Goal: Task Accomplishment & Management: Use online tool/utility

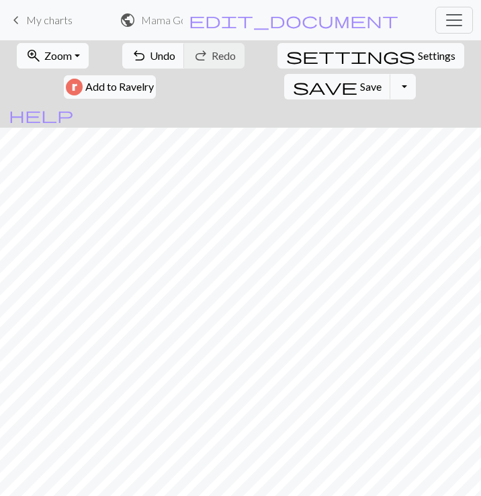
click at [58, 60] on button "zoom_in Zoom Zoom" at bounding box center [53, 56] width 72 height 26
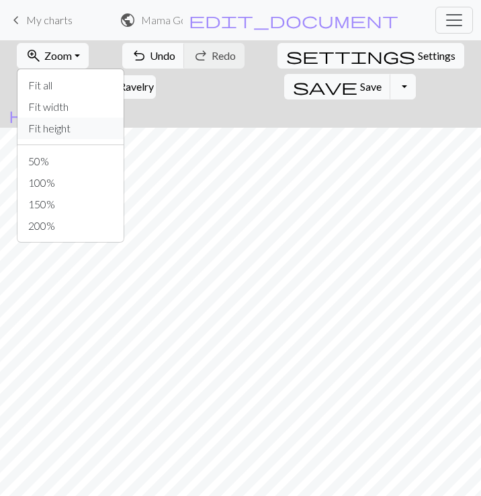
click at [67, 129] on button "Fit height" at bounding box center [70, 129] width 106 height 22
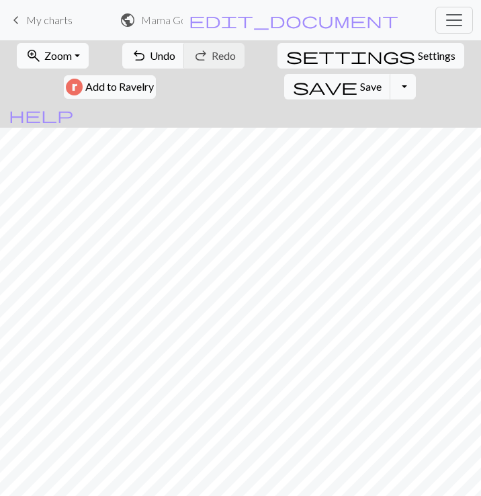
click at [48, 50] on span "Zoom" at bounding box center [58, 55] width 28 height 13
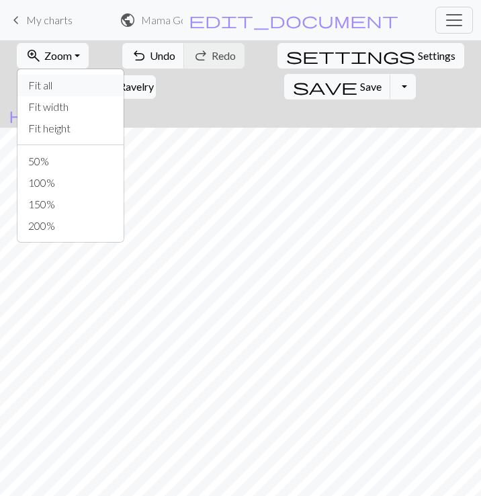
click at [37, 90] on button "Fit all" at bounding box center [70, 86] width 106 height 22
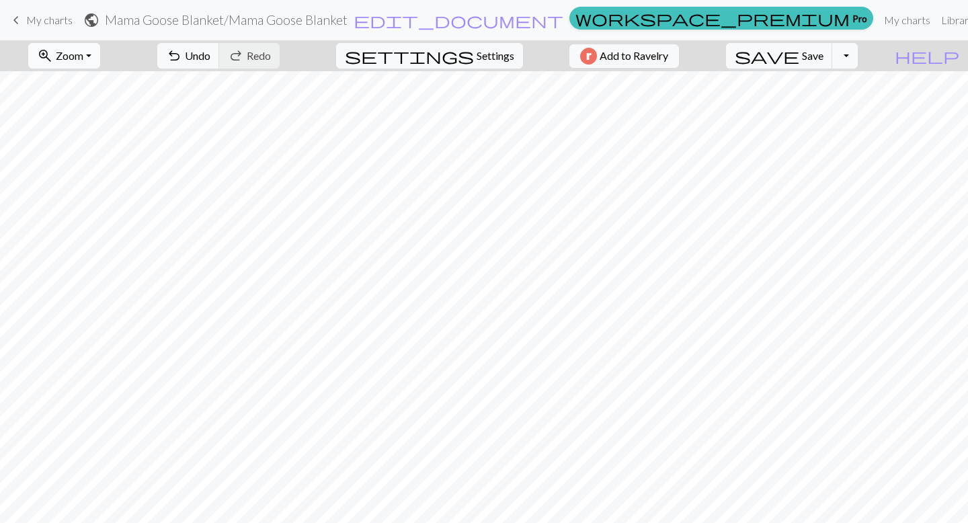
click at [81, 58] on span "Zoom" at bounding box center [70, 55] width 28 height 13
click at [82, 112] on button "Fit width" at bounding box center [82, 107] width 106 height 22
click at [100, 56] on button "zoom_in Zoom Zoom" at bounding box center [64, 56] width 72 height 26
click at [102, 176] on button "100%" at bounding box center [82, 183] width 106 height 22
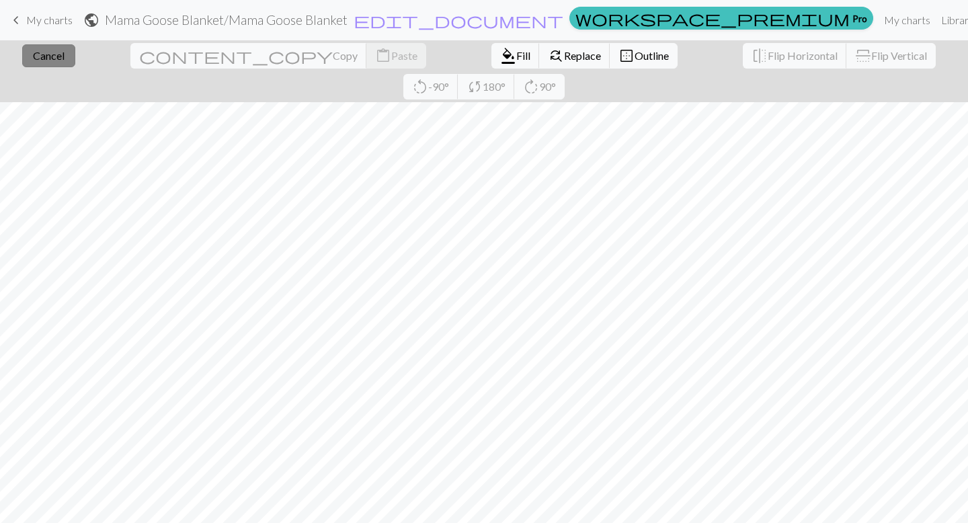
click at [38, 59] on span "Cancel" at bounding box center [49, 55] width 32 height 13
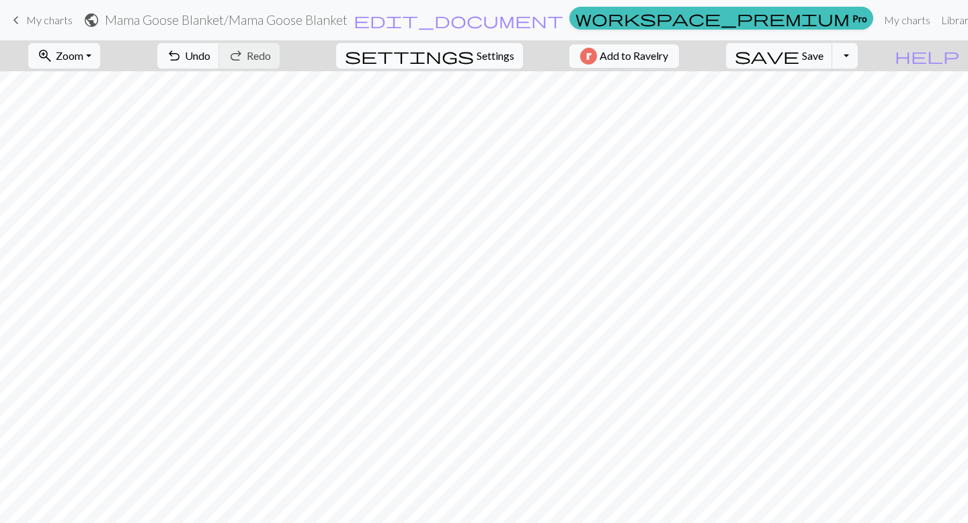
click at [487, 46] on button "settings Settings" at bounding box center [429, 56] width 187 height 26
select select "aran"
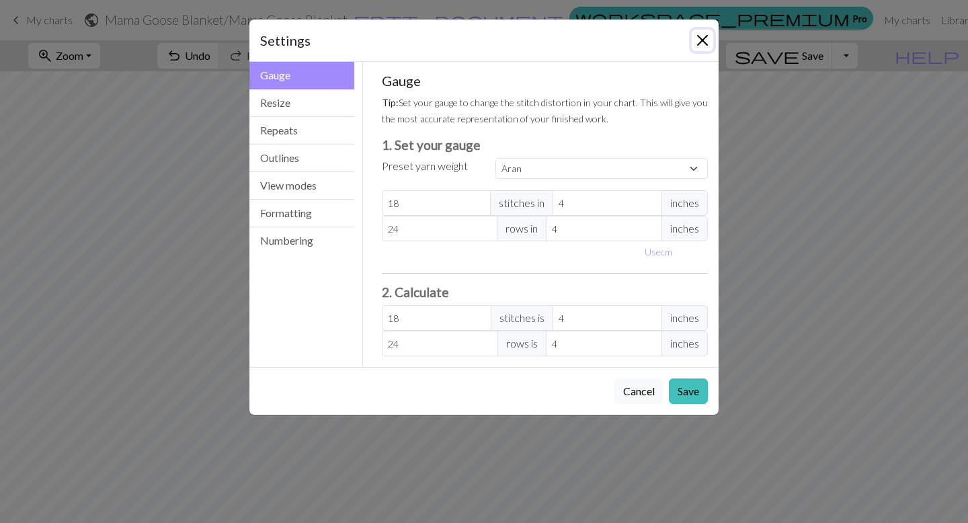
click at [704, 40] on button "Close" at bounding box center [703, 41] width 22 height 22
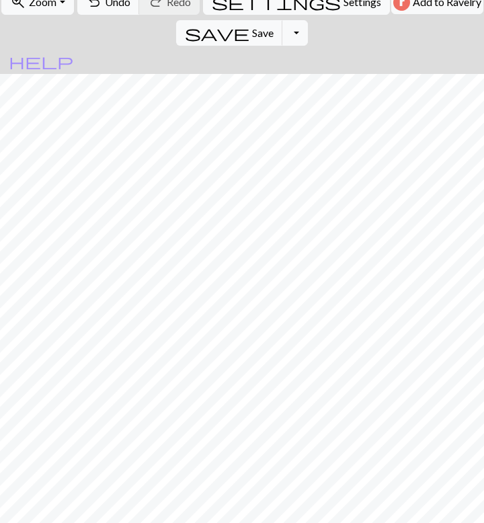
scroll to position [53, 0]
click at [102, 5] on span "undo" at bounding box center [94, 2] width 16 height 19
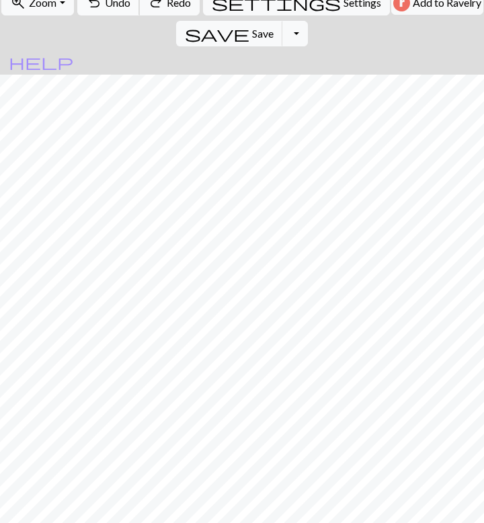
click at [102, 5] on span "undo" at bounding box center [94, 2] width 16 height 19
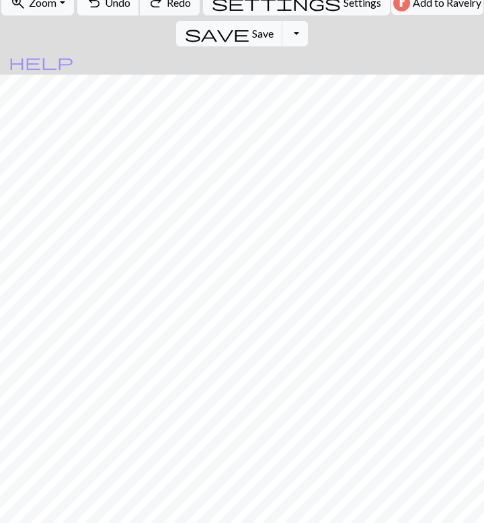
click at [102, 5] on span "undo" at bounding box center [94, 2] width 16 height 19
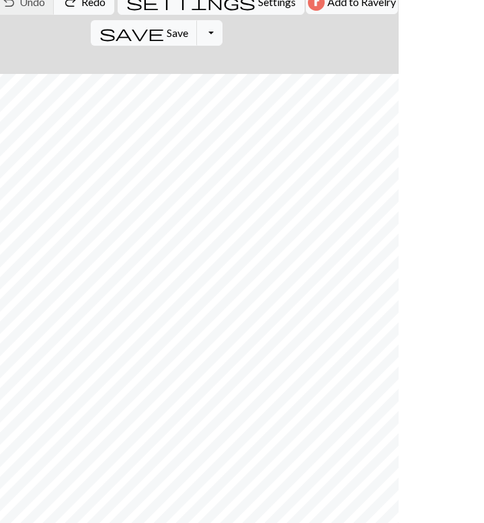
scroll to position [54, 86]
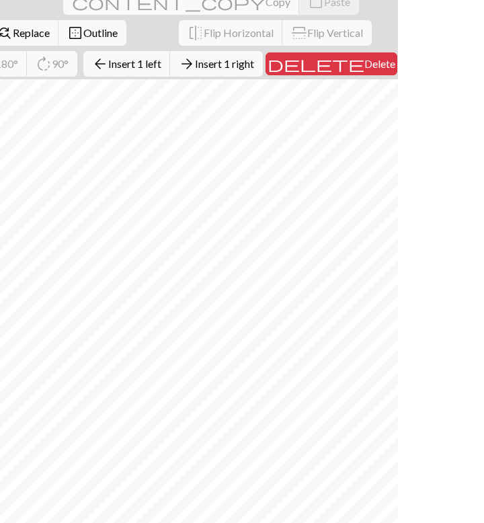
click at [366, 70] on div "close Cancel content_copy Copy content_paste Paste format_color_fill Fill find_…" at bounding box center [156, 33] width 484 height 93
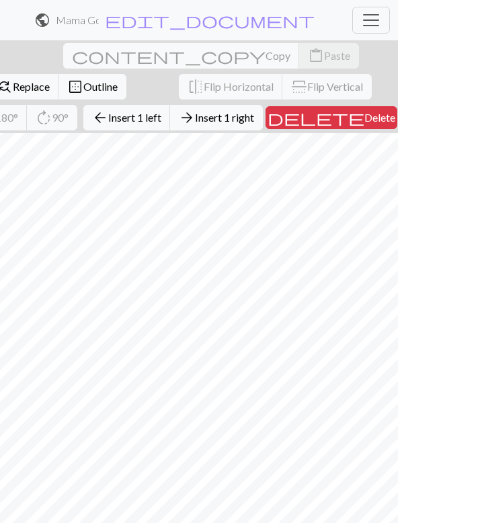
scroll to position [0, 0]
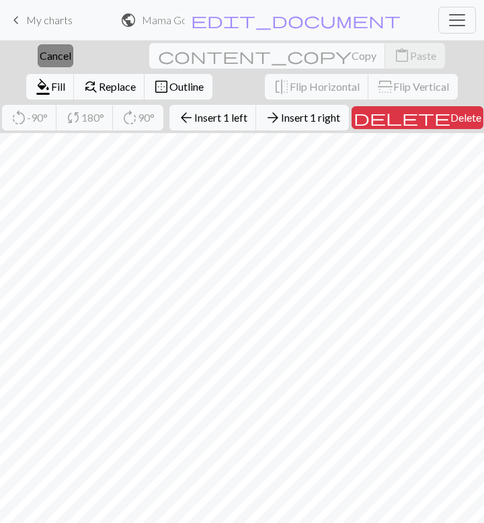
click at [40, 61] on span "Cancel" at bounding box center [56, 55] width 32 height 13
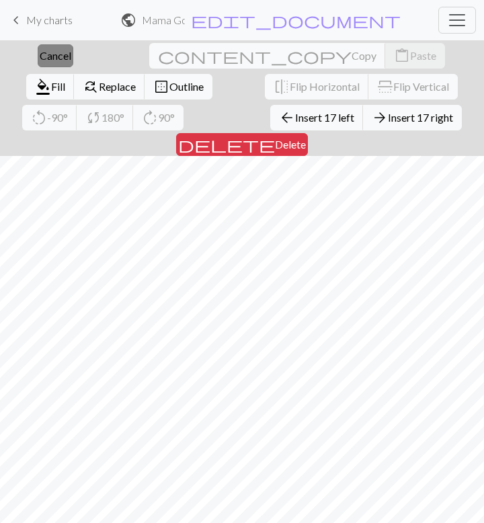
click at [42, 50] on span "Cancel" at bounding box center [56, 55] width 32 height 13
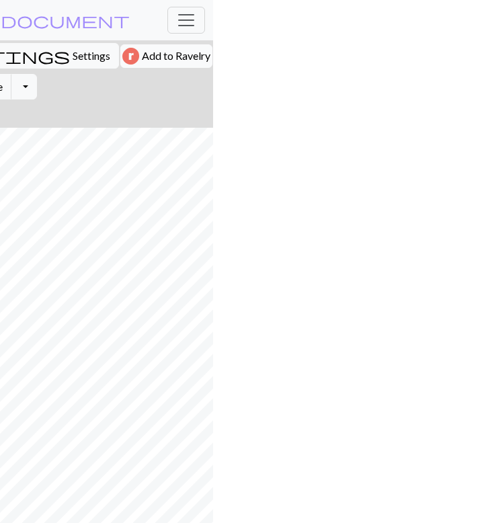
scroll to position [0, 276]
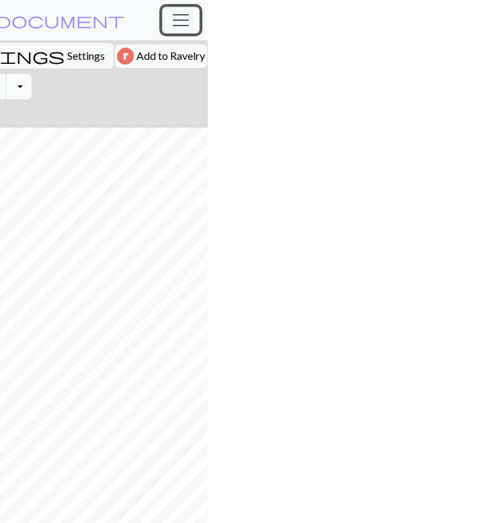
click at [174, 18] on span "Toggle navigation" at bounding box center [181, 20] width 20 height 20
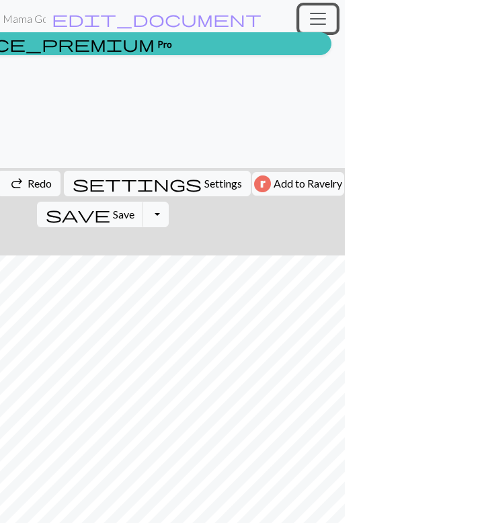
scroll to position [0, 0]
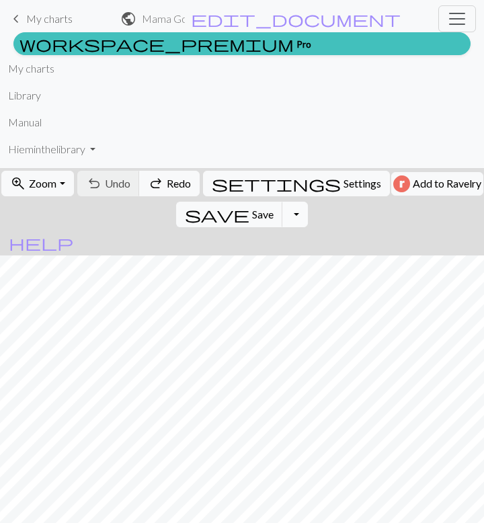
click at [464, 187] on div "zoom_in Zoom Zoom Fit all Fit width Fit height 50% 100% 150% 200% undo Undo Und…" at bounding box center [242, 409] width 484 height 483
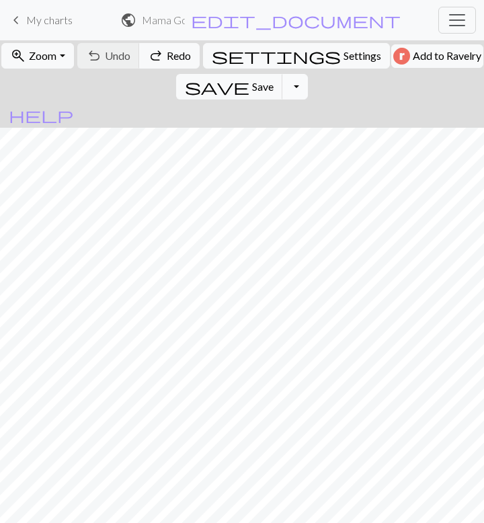
click at [308, 74] on button "Toggle Dropdown" at bounding box center [295, 87] width 26 height 26
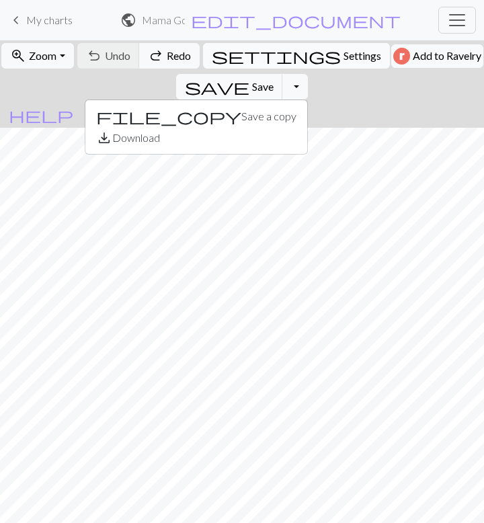
click at [343, 58] on span "Settings" at bounding box center [362, 56] width 38 height 16
select select "aran"
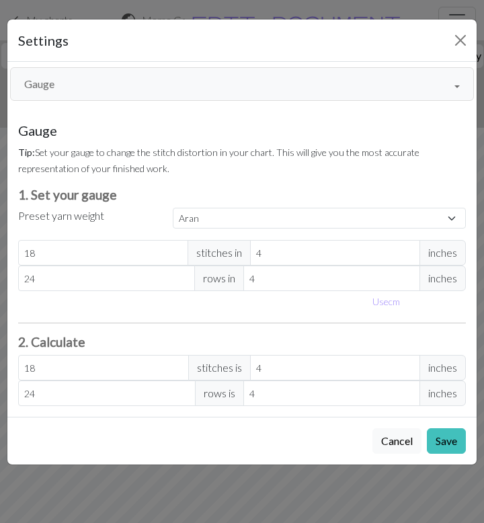
click at [432, 87] on button "Gauge" at bounding box center [242, 84] width 464 height 34
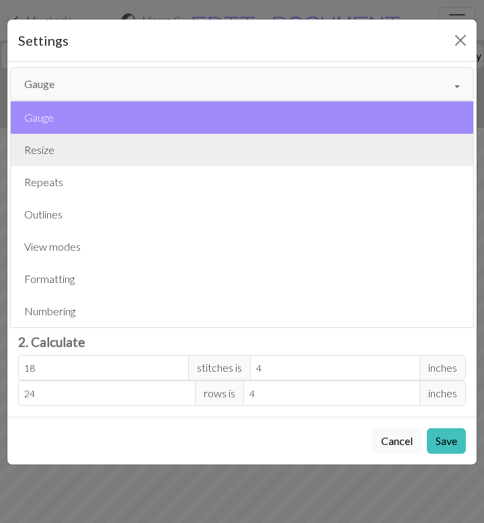
click at [257, 149] on button "Resize" at bounding box center [242, 150] width 462 height 32
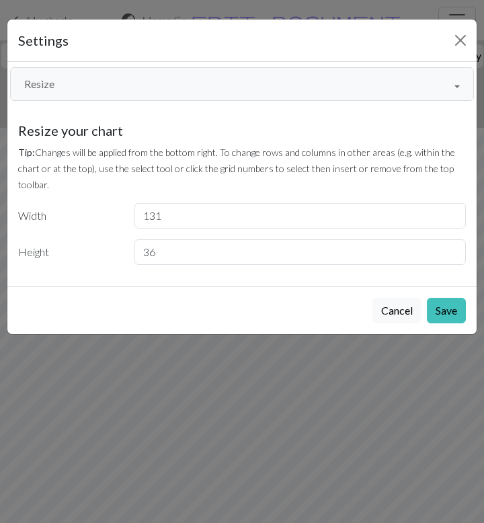
click at [202, 87] on button "Resize" at bounding box center [242, 84] width 464 height 34
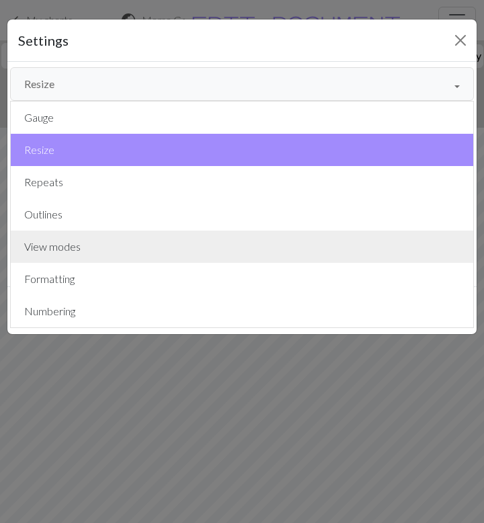
click at [204, 260] on button "View modes" at bounding box center [242, 247] width 462 height 32
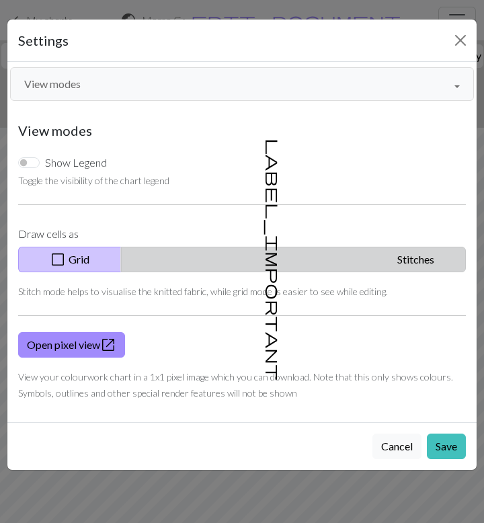
click at [344, 265] on button "label_important Stitches" at bounding box center [293, 260] width 345 height 26
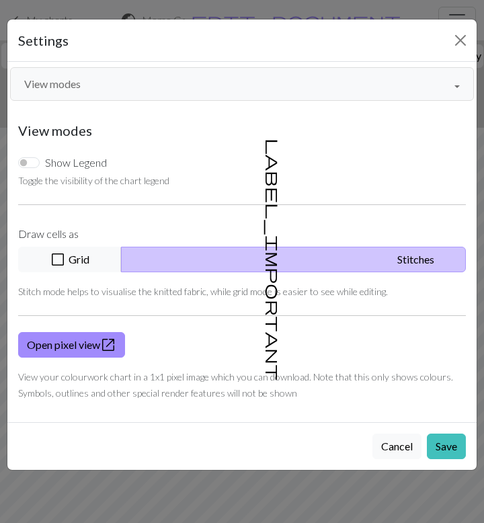
click at [344, 265] on button "label_important Stitches" at bounding box center [293, 260] width 345 height 26
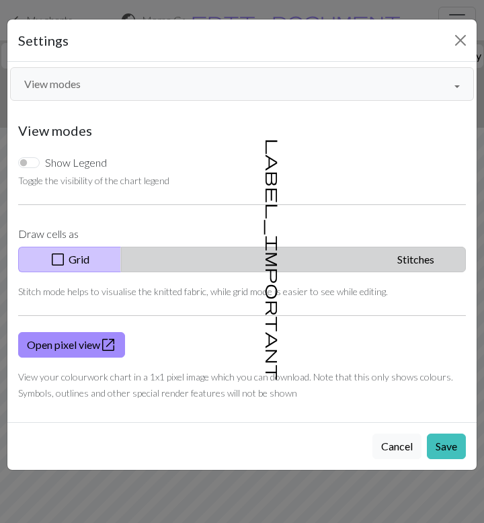
click at [356, 261] on button "label_important Stitches" at bounding box center [293, 260] width 345 height 26
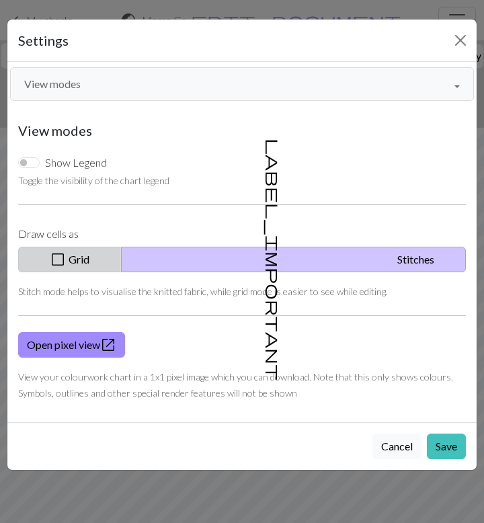
click at [66, 254] on span "check_box_outline_blank" at bounding box center [58, 259] width 16 height 19
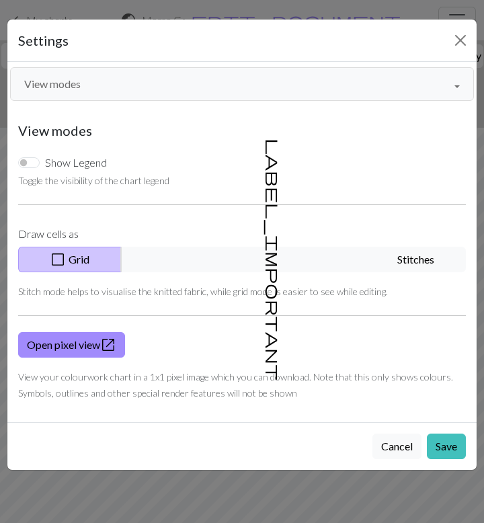
click at [122, 89] on button "View modes" at bounding box center [242, 84] width 464 height 34
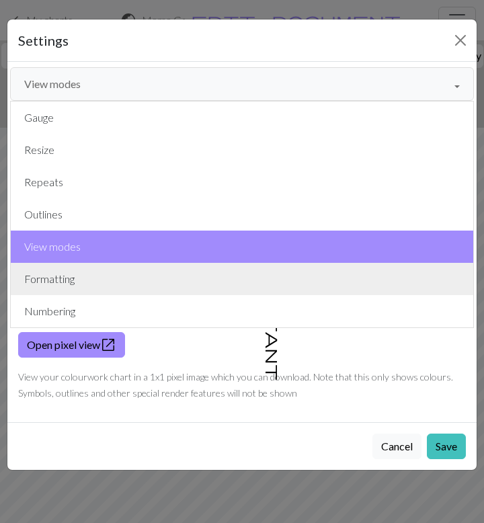
click at [114, 280] on button "Formatting" at bounding box center [242, 279] width 462 height 32
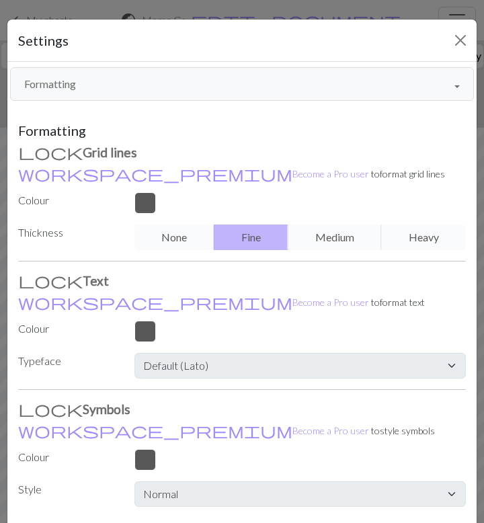
click at [208, 85] on button "Formatting" at bounding box center [242, 84] width 464 height 34
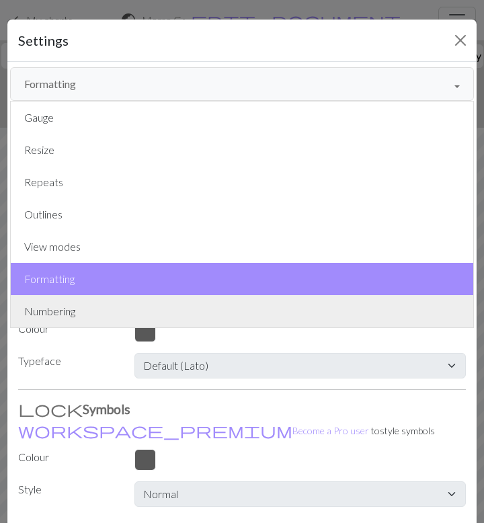
click at [114, 311] on button "Numbering" at bounding box center [242, 311] width 462 height 32
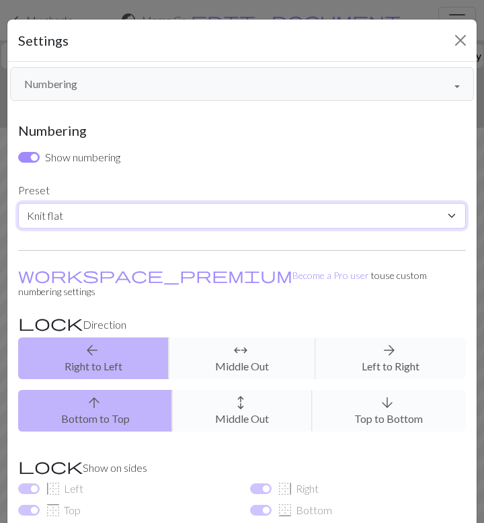
click at [66, 219] on select "Custom Knit flat Knit in the round Lace knitting Cross stitch" at bounding box center [242, 216] width 448 height 26
click at [18, 203] on select "Custom Knit flat Knit in the round Lace knitting Cross stitch" at bounding box center [242, 216] width 448 height 26
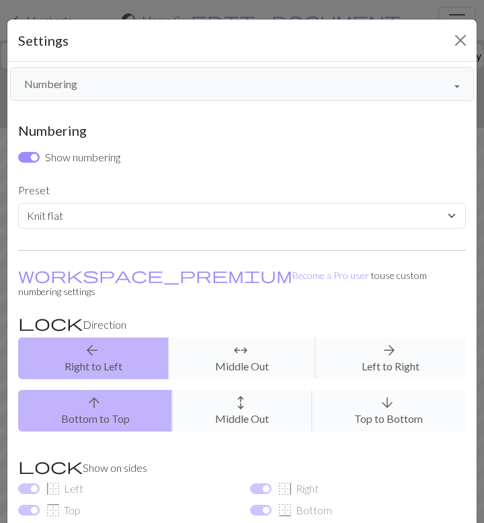
click at [119, 80] on button "Numbering" at bounding box center [242, 84] width 464 height 34
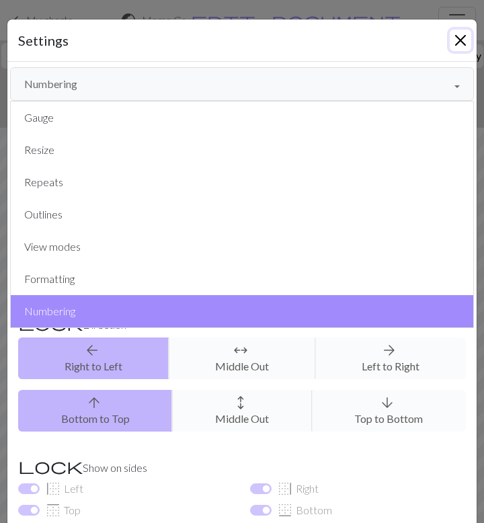
click at [462, 33] on button "Close" at bounding box center [461, 41] width 22 height 22
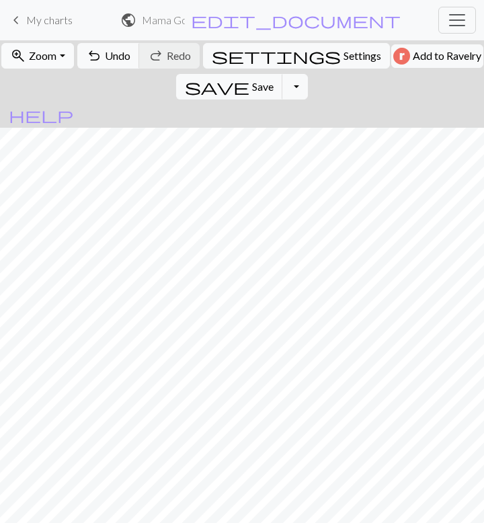
click at [35, 59] on span "Zoom" at bounding box center [43, 55] width 28 height 13
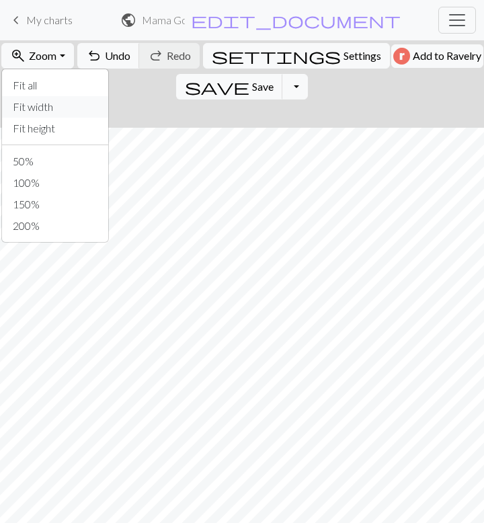
click at [34, 113] on button "Fit width" at bounding box center [55, 107] width 106 height 22
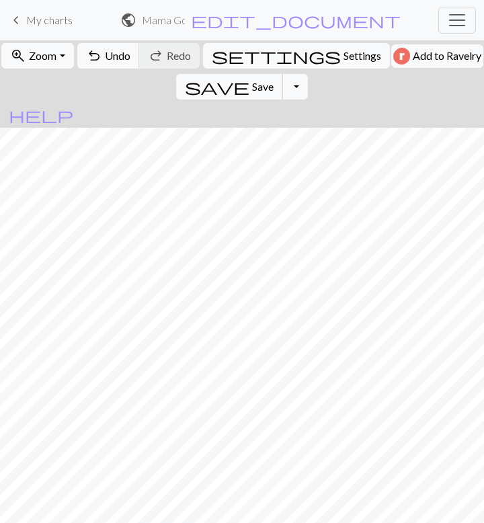
click at [249, 77] on span "save" at bounding box center [217, 86] width 65 height 19
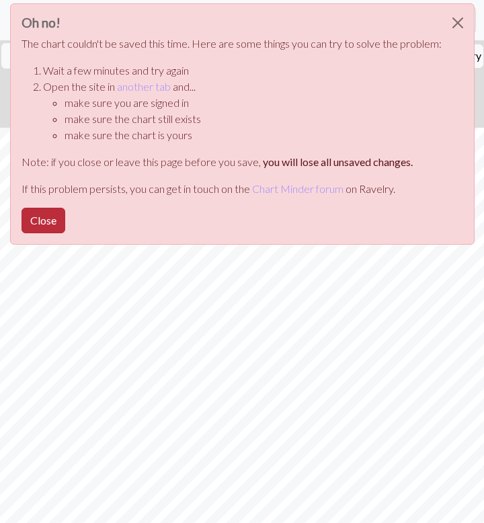
click at [41, 214] on button "Close" at bounding box center [44, 221] width 44 height 26
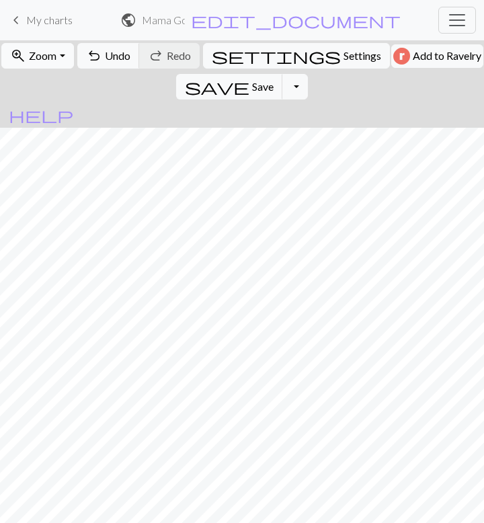
click at [32, 56] on span "Zoom" at bounding box center [43, 55] width 28 height 13
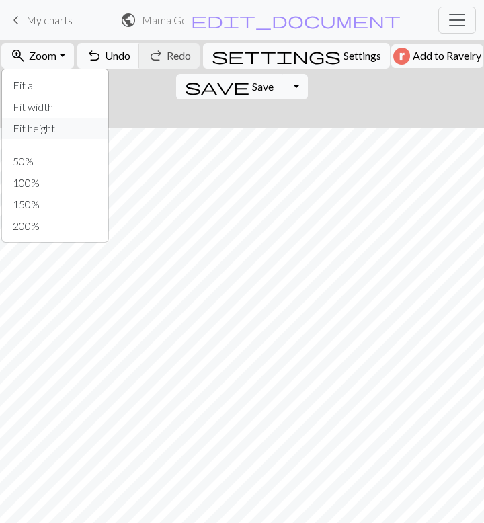
click at [39, 133] on button "Fit height" at bounding box center [55, 129] width 106 height 22
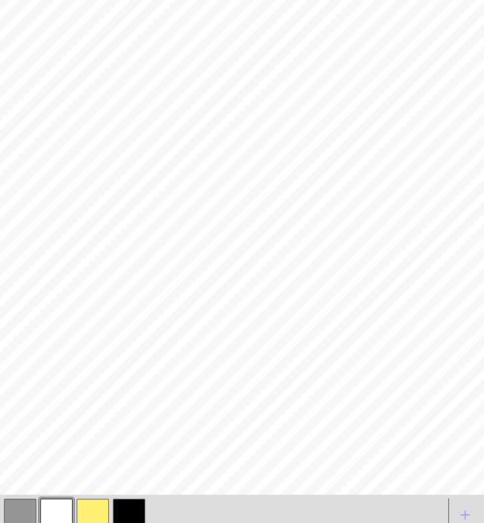
scroll to position [212, 0]
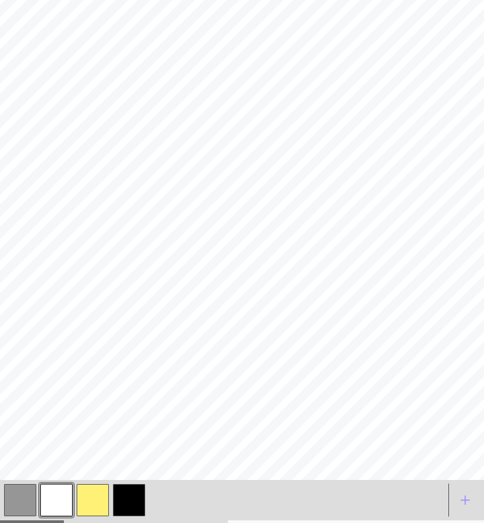
click at [96, 484] on button "button" at bounding box center [93, 500] width 32 height 32
click at [87, 484] on button "button" at bounding box center [93, 500] width 32 height 32
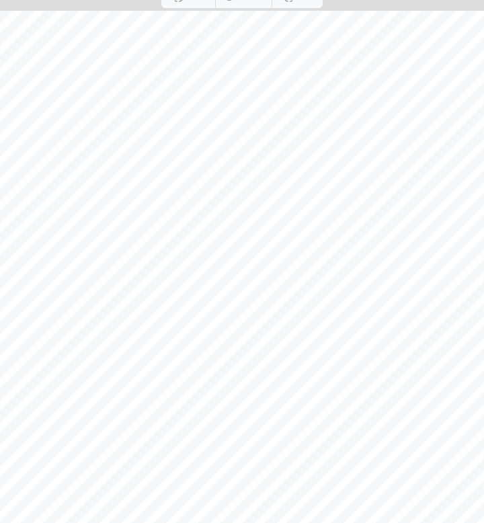
scroll to position [0, 0]
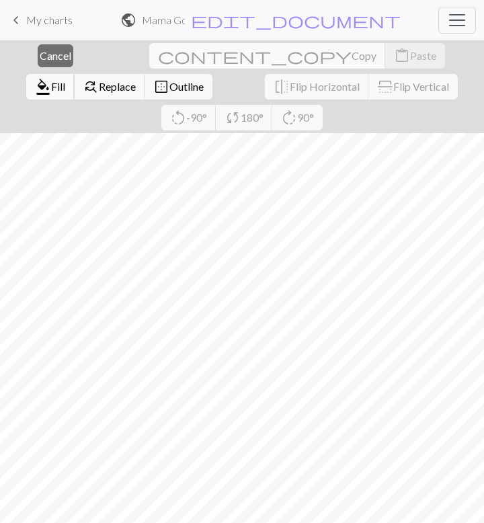
click at [51, 77] on span "format_color_fill" at bounding box center [43, 86] width 16 height 19
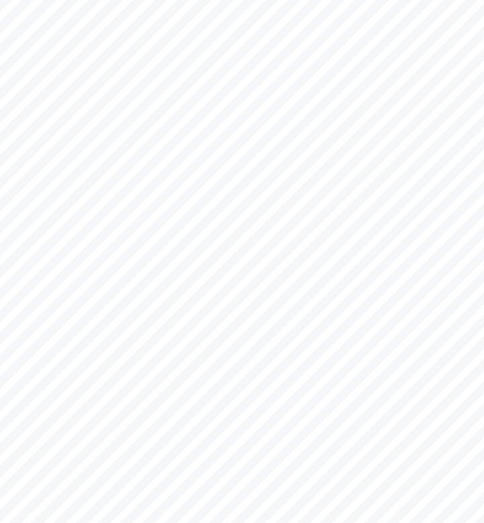
scroll to position [155, 0]
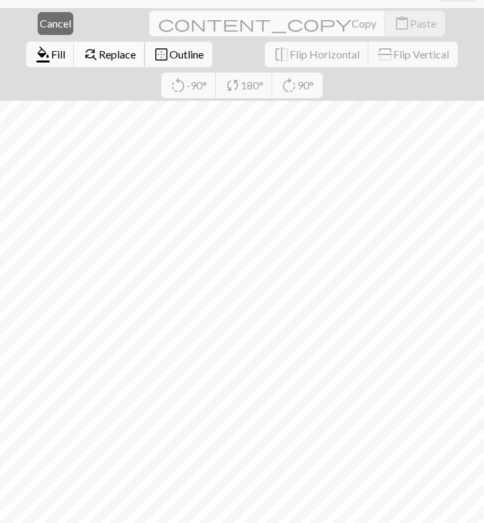
scroll to position [28, 0]
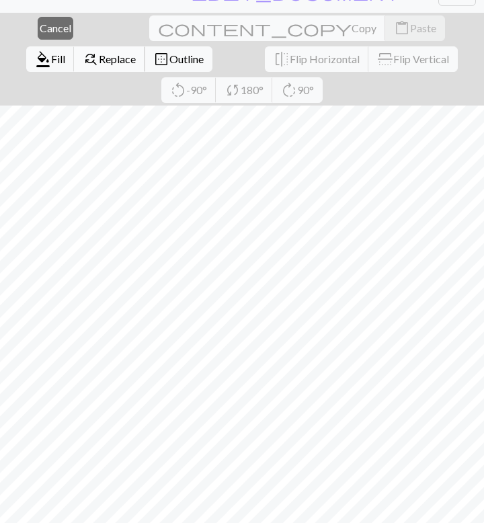
click at [136, 52] on span "Replace" at bounding box center [117, 58] width 37 height 13
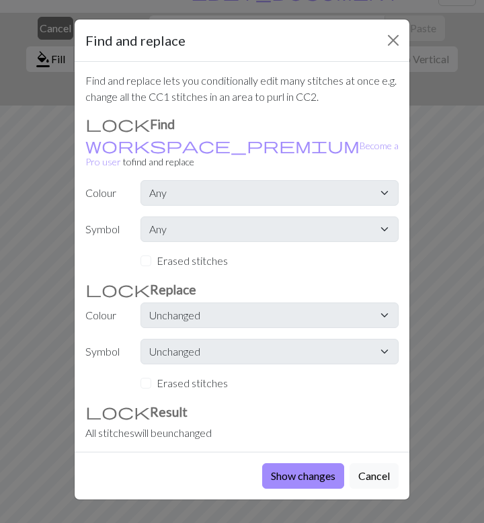
click at [89, 121] on h3 "Find" at bounding box center [241, 124] width 313 height 16
click at [145, 375] on div "Erased stitches" at bounding box center [269, 383] width 258 height 16
click at [104, 118] on h3 "Find" at bounding box center [241, 124] width 313 height 16
click at [382, 40] on button "Close" at bounding box center [393, 41] width 22 height 22
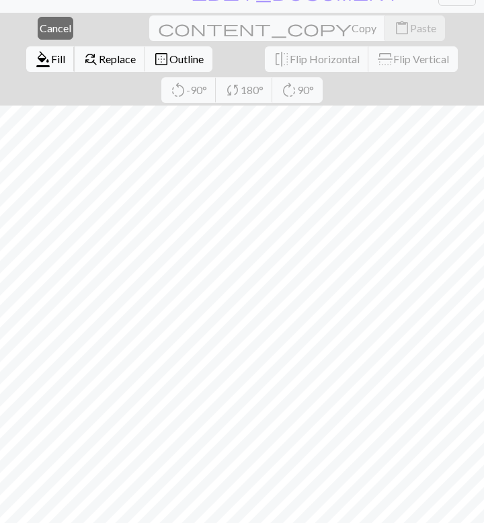
click at [51, 50] on span "format_color_fill" at bounding box center [43, 59] width 16 height 19
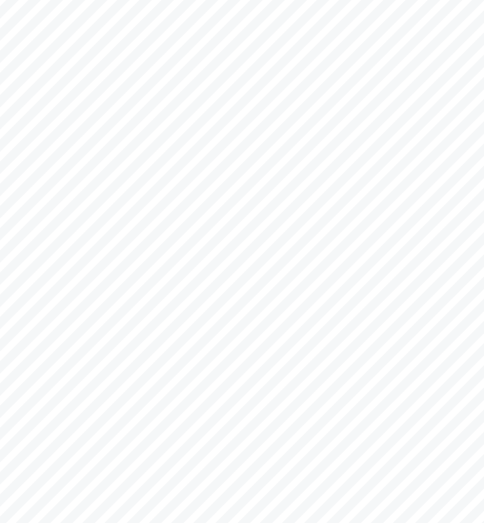
scroll to position [171, 0]
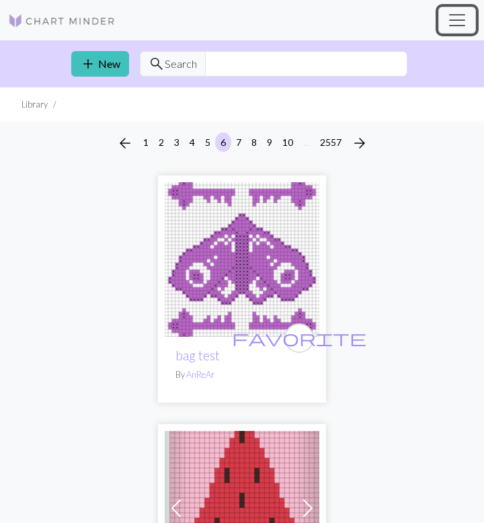
click at [455, 19] on span "Toggle navigation" at bounding box center [457, 20] width 20 height 20
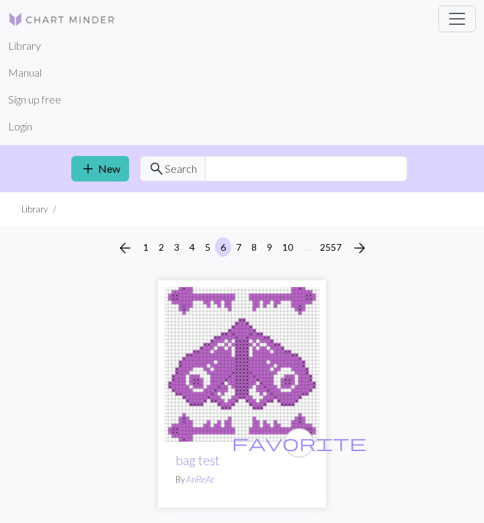
click at [42, 20] on img at bounding box center [62, 19] width 108 height 16
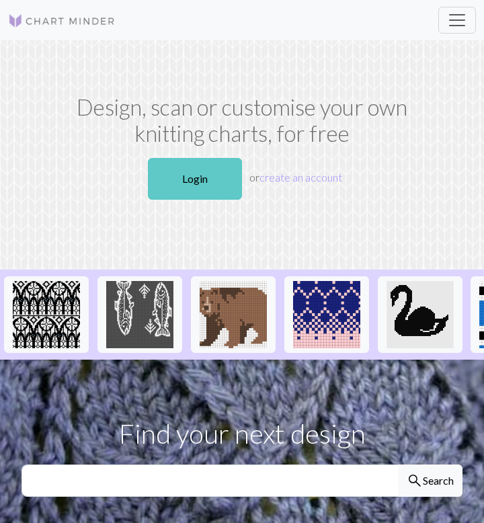
click at [194, 174] on link "Login" at bounding box center [195, 179] width 94 height 42
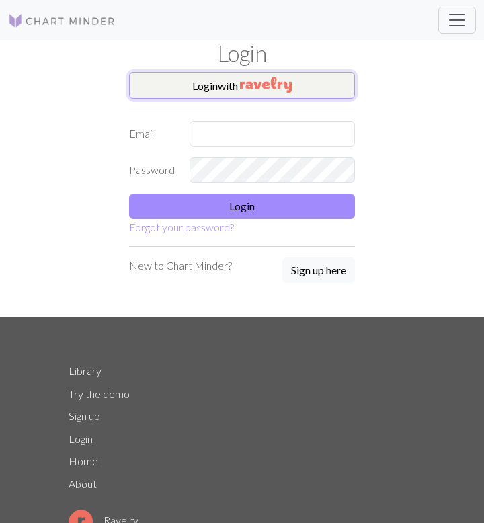
click at [205, 85] on button "Login with" at bounding box center [242, 85] width 226 height 27
click at [243, 85] on img "button" at bounding box center [266, 85] width 52 height 16
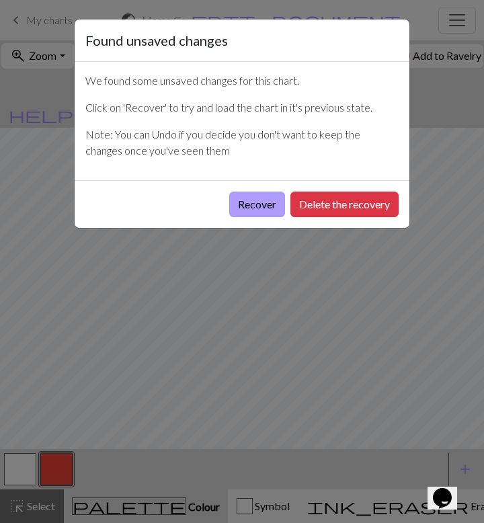
click at [253, 200] on button "Recover" at bounding box center [257, 205] width 56 height 26
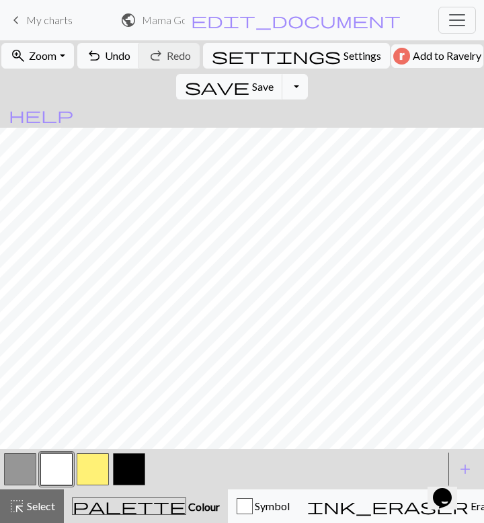
scroll to position [0, 143]
click at [95, 476] on button "button" at bounding box center [93, 469] width 32 height 32
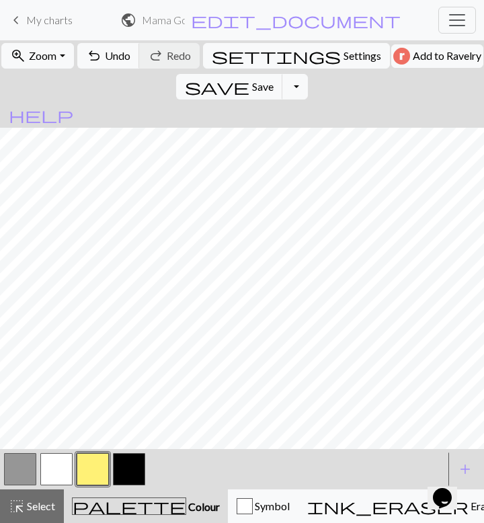
click at [56, 471] on button "button" at bounding box center [56, 469] width 32 height 32
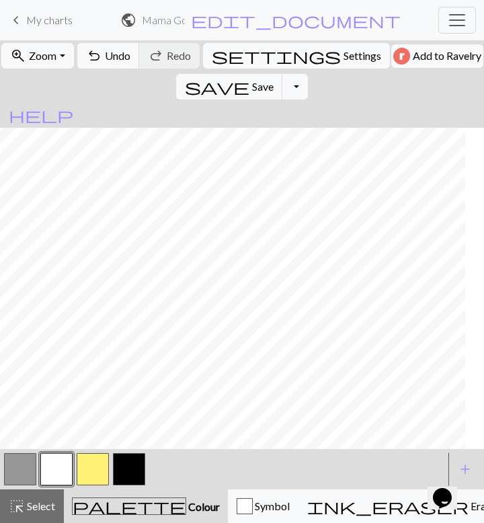
scroll to position [71, 0]
click at [13, 472] on button "button" at bounding box center [20, 469] width 32 height 32
click at [51, 464] on button "button" at bounding box center [56, 469] width 32 height 32
click at [9, 464] on button "button" at bounding box center [20, 469] width 32 height 32
click at [57, 465] on button "button" at bounding box center [56, 469] width 32 height 32
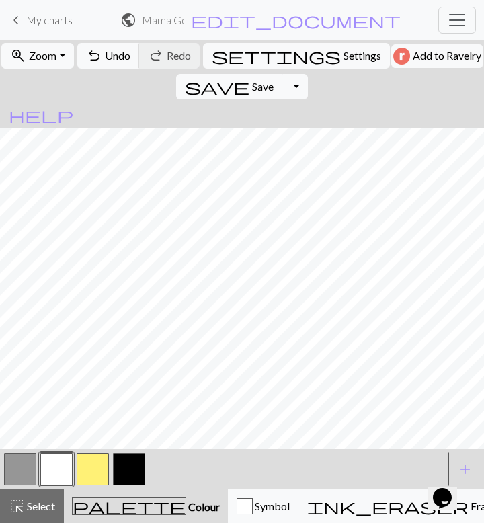
click at [48, 462] on button "button" at bounding box center [56, 469] width 32 height 32
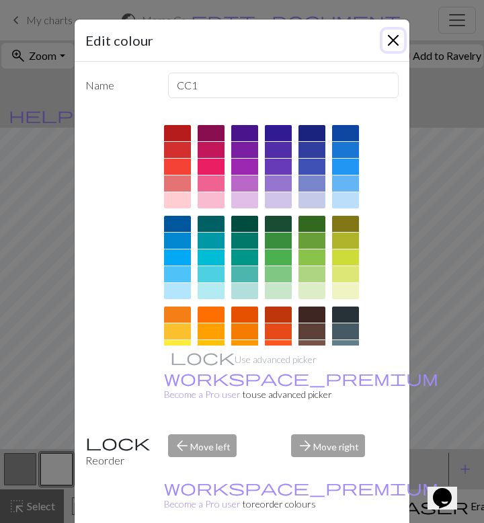
click at [395, 38] on button "Close" at bounding box center [393, 41] width 22 height 22
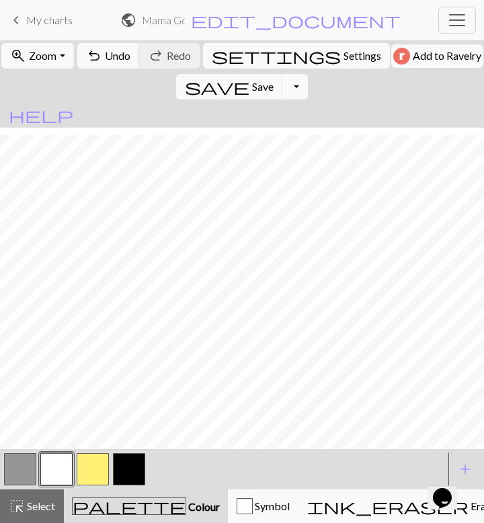
scroll to position [168, 0]
click at [23, 456] on button "button" at bounding box center [20, 469] width 32 height 32
click at [49, 471] on button "button" at bounding box center [56, 469] width 32 height 32
click at [17, 471] on button "button" at bounding box center [20, 469] width 32 height 32
click at [48, 468] on button "button" at bounding box center [56, 469] width 32 height 32
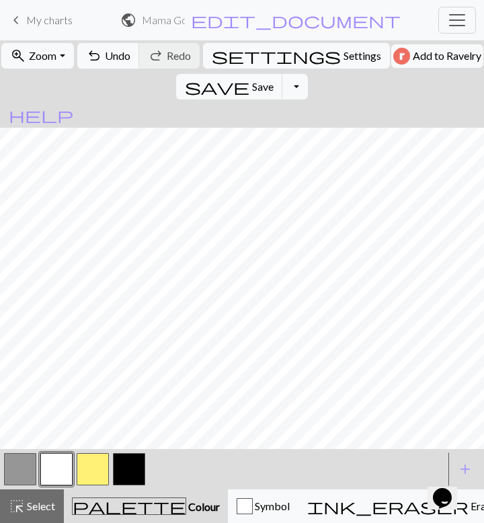
click at [24, 457] on button "button" at bounding box center [20, 469] width 32 height 32
click at [60, 469] on button "button" at bounding box center [56, 469] width 32 height 32
click at [22, 471] on button "button" at bounding box center [20, 469] width 32 height 32
click at [52, 468] on button "button" at bounding box center [56, 469] width 32 height 32
click at [49, 460] on button "button" at bounding box center [56, 469] width 32 height 32
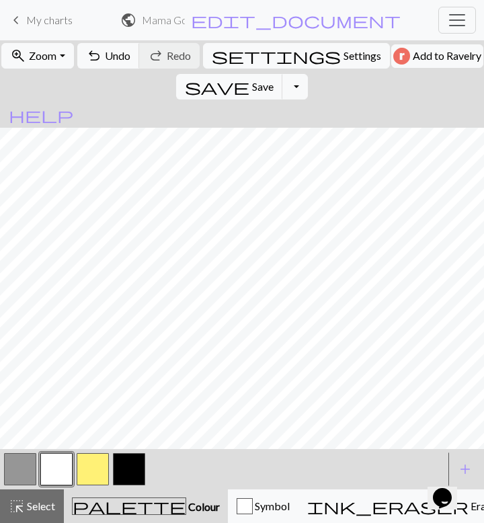
click at [26, 469] on button "button" at bounding box center [20, 469] width 32 height 32
click at [54, 474] on button "button" at bounding box center [56, 469] width 32 height 32
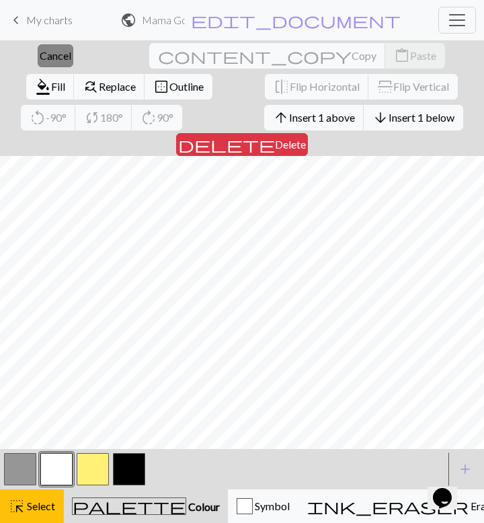
click at [43, 57] on span "Cancel" at bounding box center [56, 55] width 32 height 13
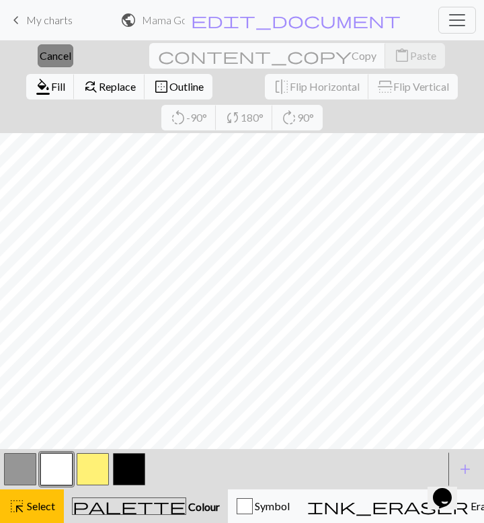
click at [40, 51] on span "Cancel" at bounding box center [56, 55] width 32 height 13
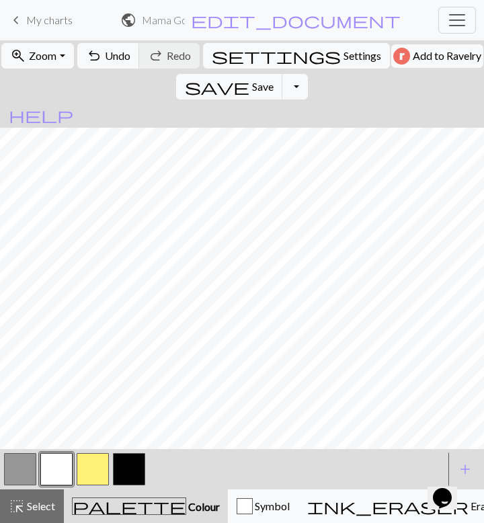
scroll to position [125, 98]
click at [13, 471] on button "button" at bounding box center [20, 469] width 32 height 32
click at [52, 471] on button "button" at bounding box center [56, 469] width 32 height 32
